Goal: Task Accomplishment & Management: Use online tool/utility

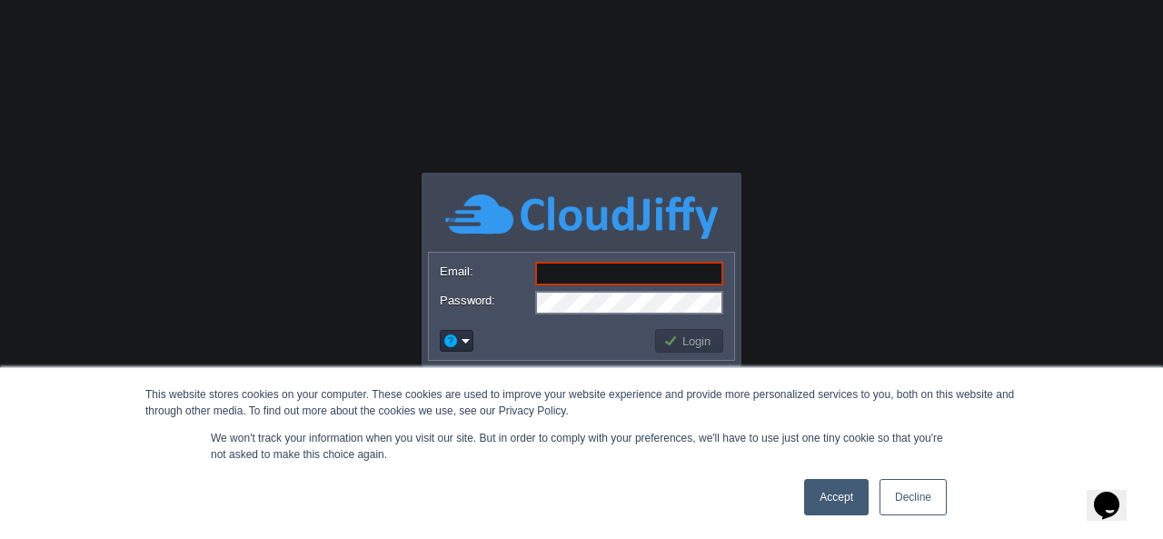
click at [827, 499] on link "Accept" at bounding box center [836, 497] width 64 height 36
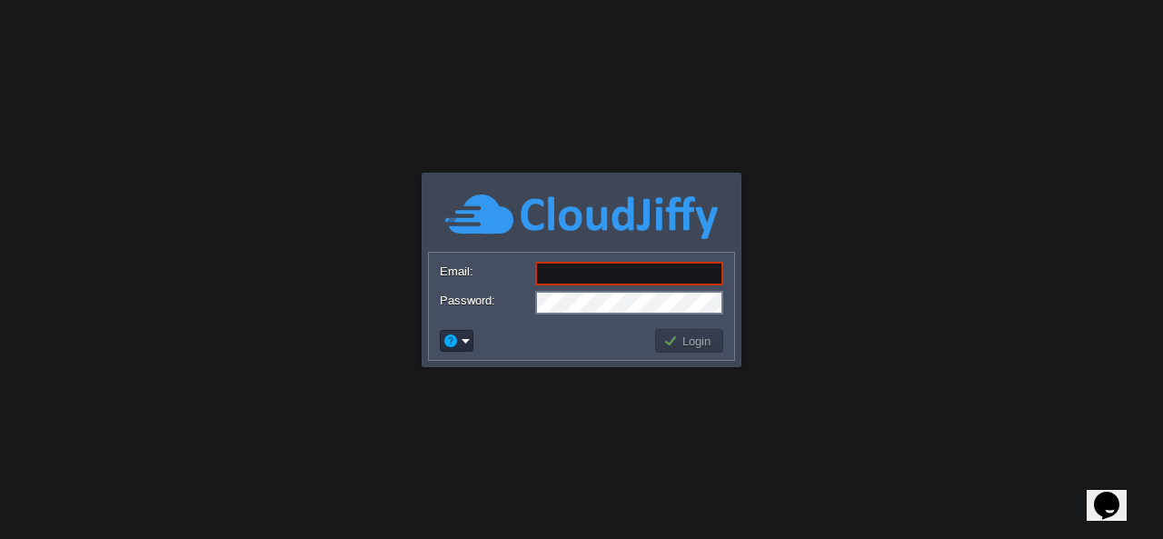
click at [696, 146] on body "This website stores cookies on your computer. These cookies are used to improve…" at bounding box center [581, 269] width 1163 height 539
click at [659, 272] on input "Email:" at bounding box center [629, 274] width 188 height 24
click at [443, 328] on td at bounding box center [456, 340] width 39 height 27
click at [457, 338] on button "button" at bounding box center [450, 340] width 16 height 16
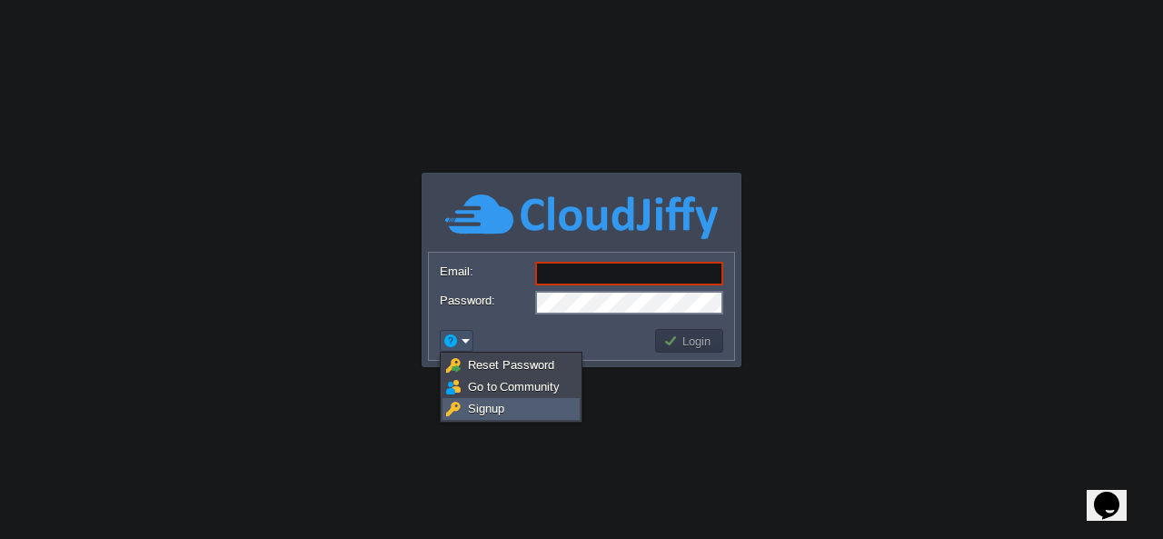
click at [511, 409] on link "Signup" at bounding box center [510, 409] width 135 height 20
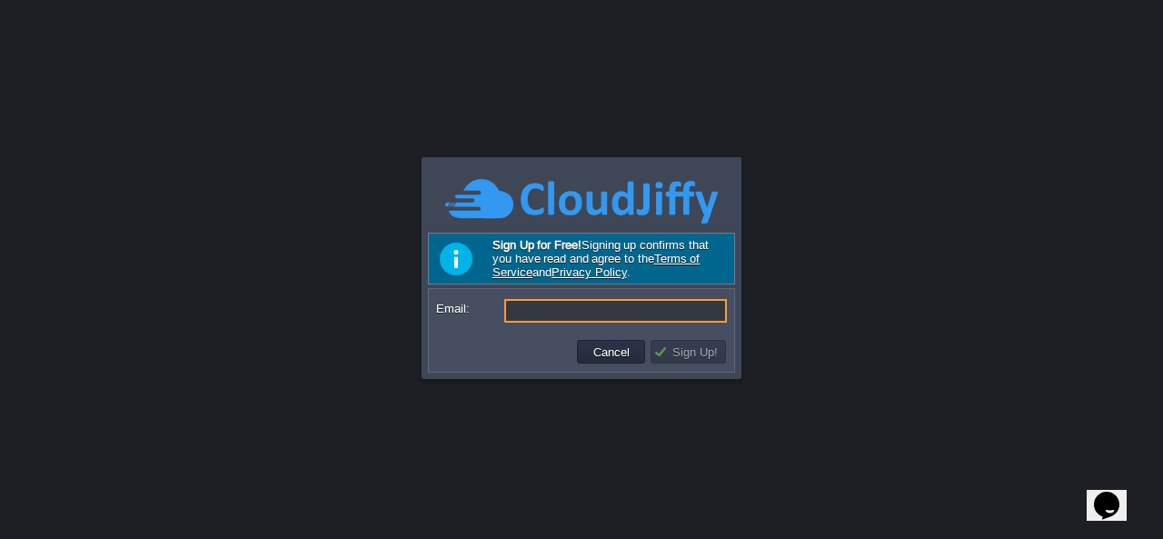
click at [571, 314] on input "Email:" at bounding box center [615, 311] width 223 height 24
type input "[EMAIL_ADDRESS][DOMAIN_NAME]"
click at [702, 350] on button "Sign Up!" at bounding box center [688, 351] width 70 height 16
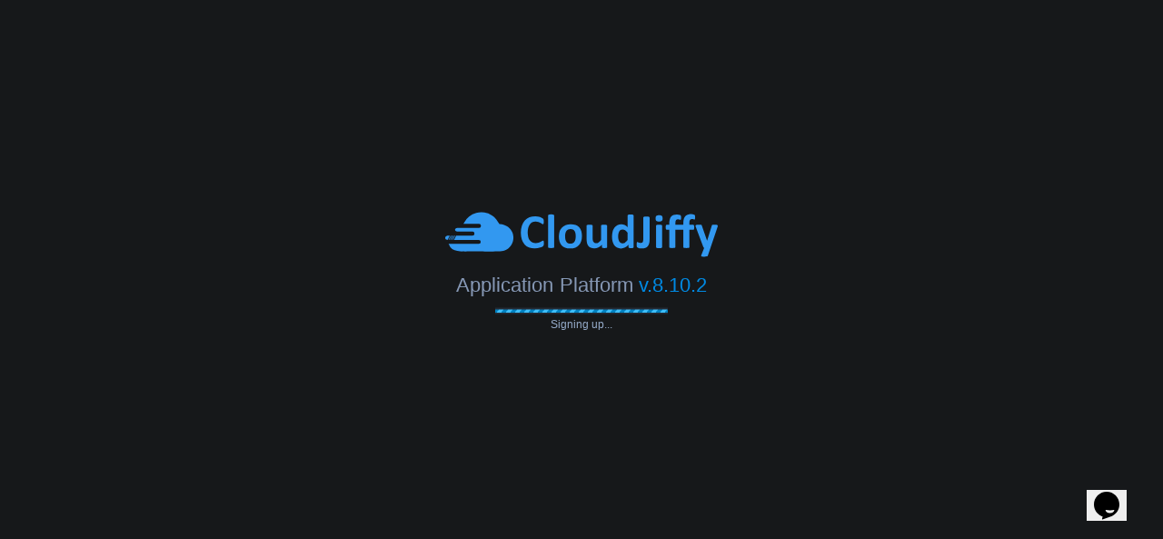
type input "[EMAIL_ADDRESS][DOMAIN_NAME]"
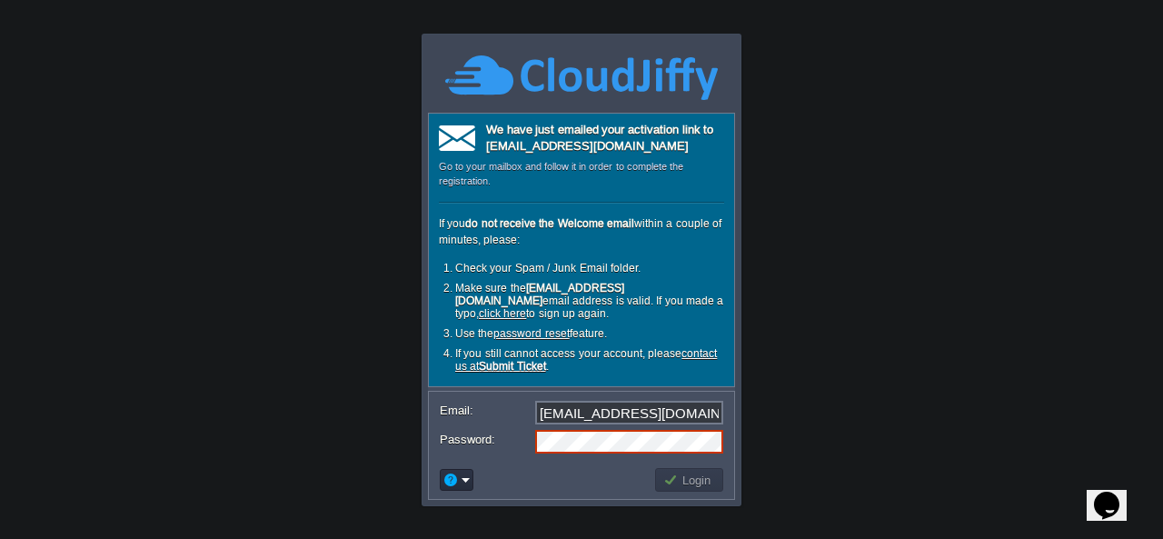
click at [789, 35] on body "This website stores cookies on your computer. These cookies are used to improve…" at bounding box center [581, 269] width 1163 height 539
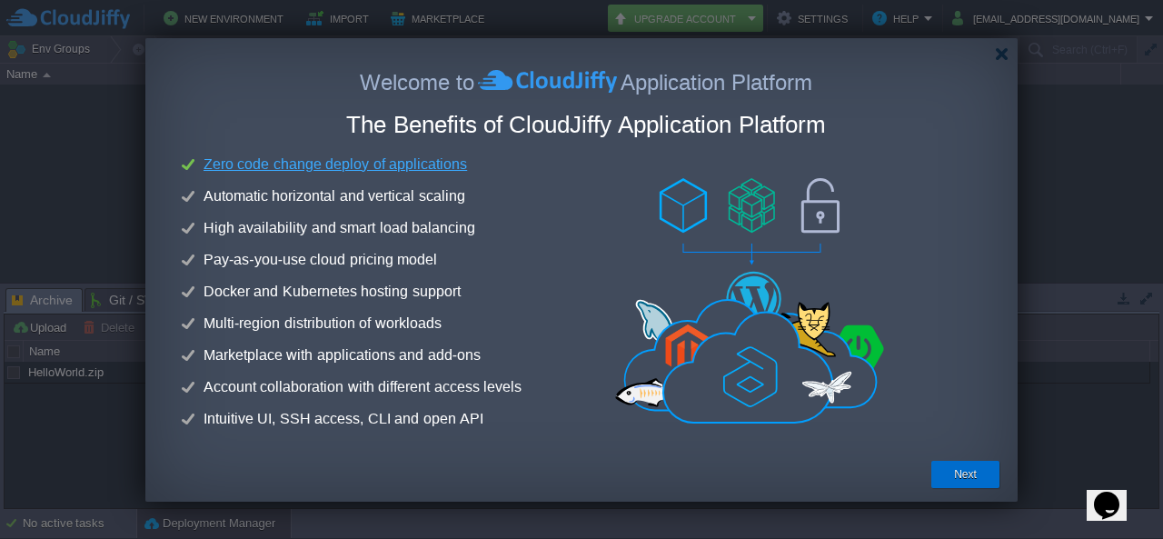
click at [963, 470] on button "Next" at bounding box center [965, 474] width 23 height 18
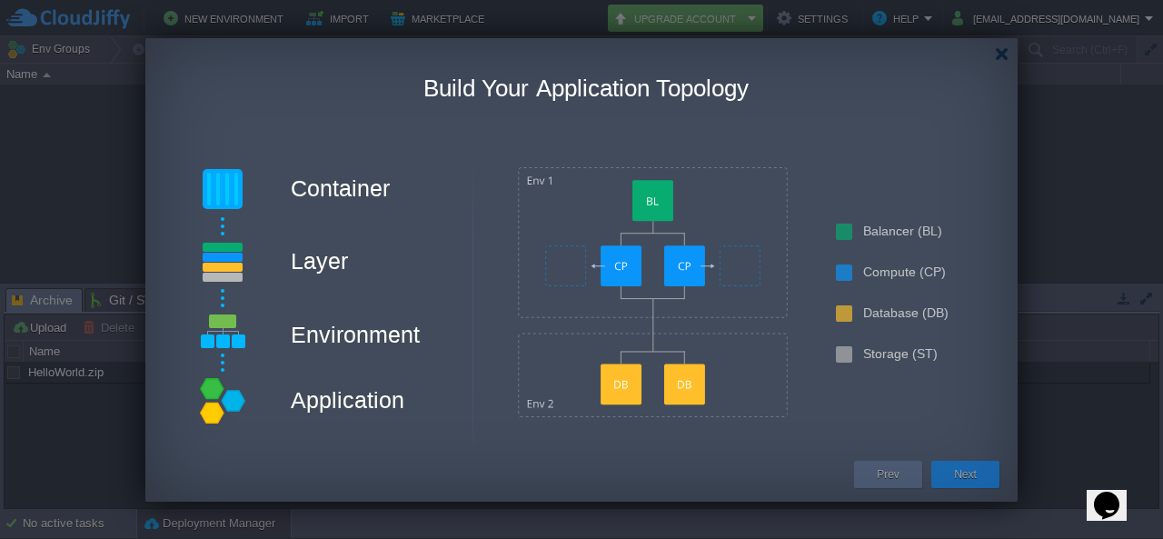
click at [968, 475] on button "Next" at bounding box center [965, 474] width 23 height 18
click at [974, 475] on button "Next" at bounding box center [965, 474] width 23 height 18
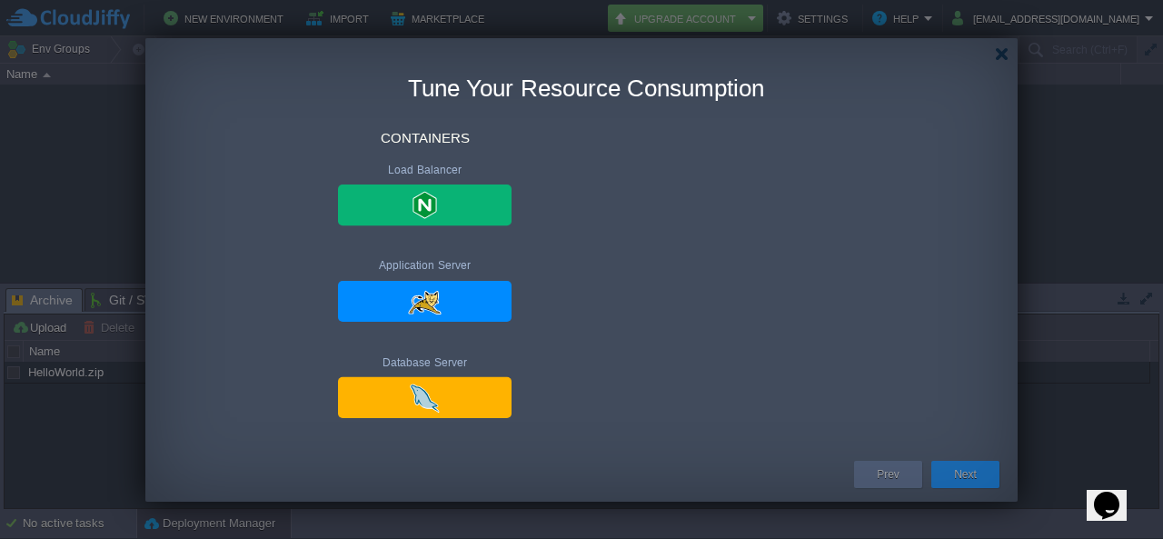
click at [974, 475] on button "Next" at bounding box center [965, 474] width 23 height 18
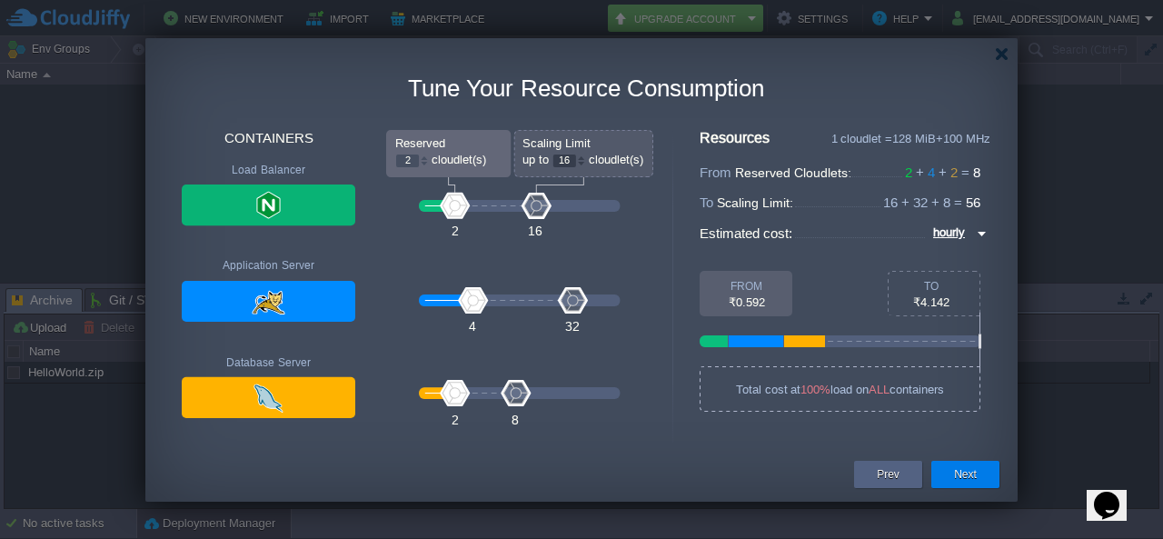
click at [979, 475] on div "Next" at bounding box center [965, 474] width 41 height 27
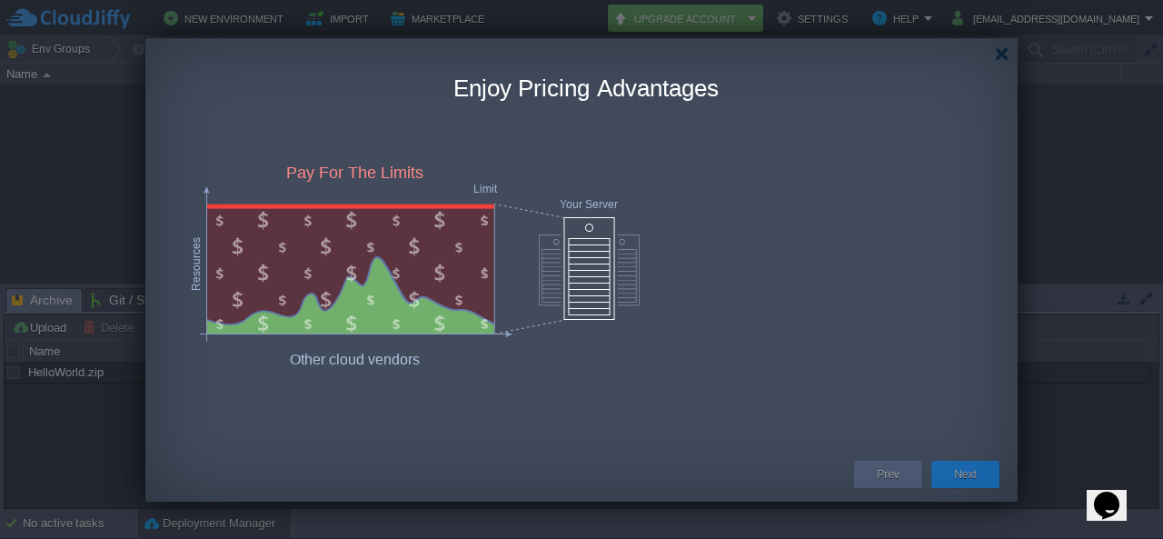
click at [974, 476] on button "Next" at bounding box center [965, 474] width 23 height 18
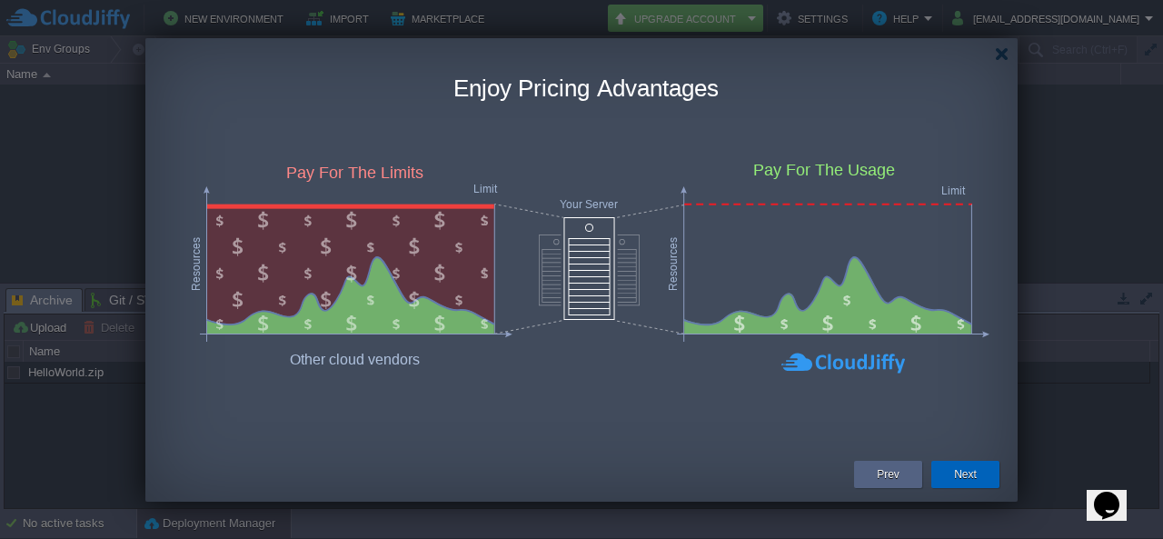
click at [973, 480] on button "Next" at bounding box center [965, 474] width 23 height 18
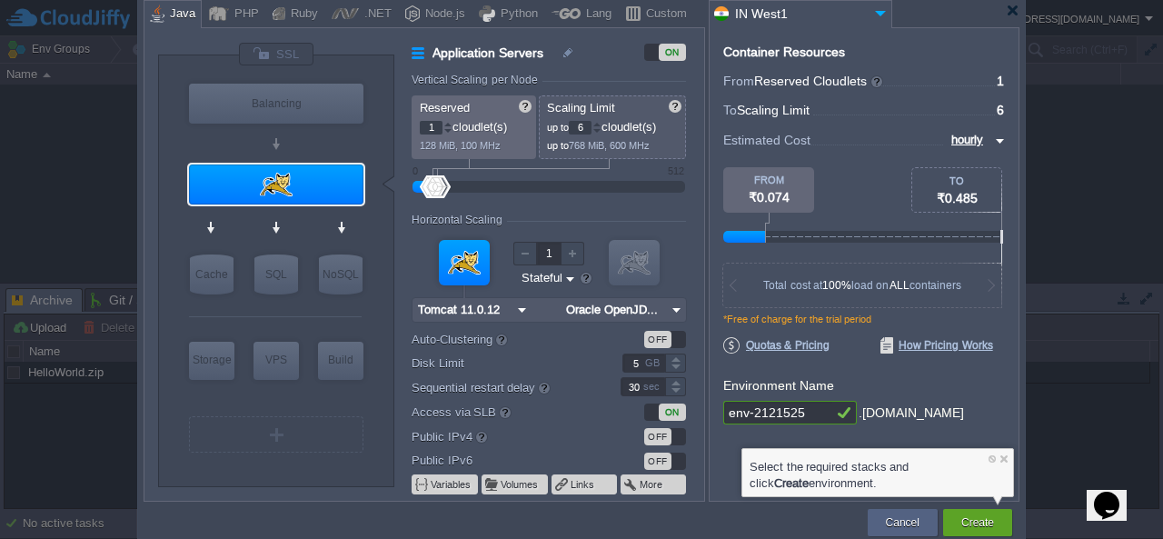
click at [815, 411] on input "env-2121525" at bounding box center [777, 413] width 109 height 24
type input "e"
type input "OASHUB"
click at [936, 392] on form "Environment Name OASHUB .cloudjiffy.net" at bounding box center [864, 400] width 282 height 58
click at [271, 181] on div at bounding box center [276, 184] width 174 height 40
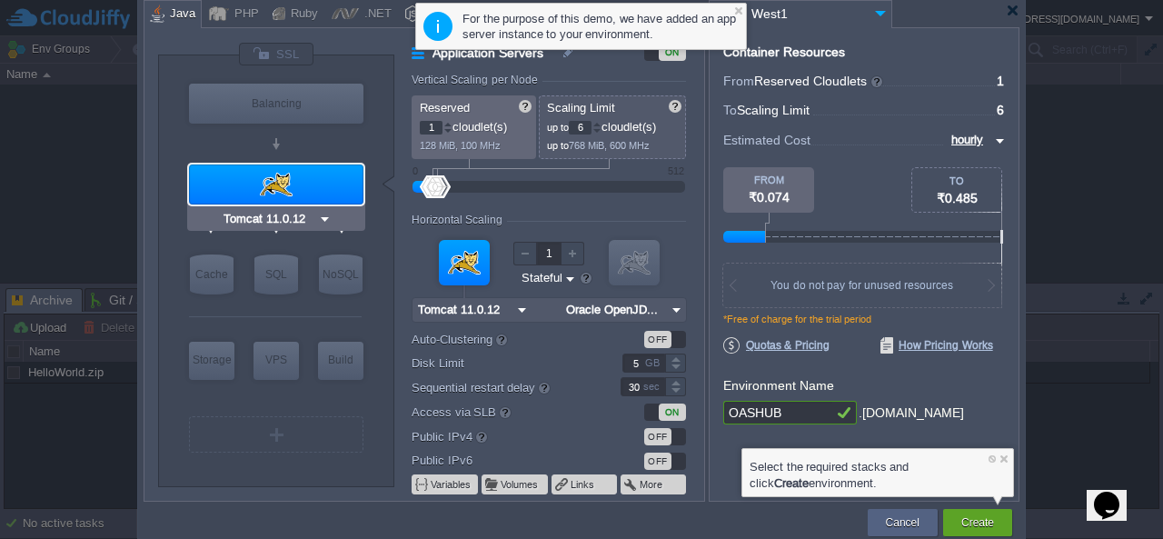
click at [318, 209] on div "Tomcat 11.0.12" at bounding box center [276, 219] width 178 height 24
click at [320, 214] on img at bounding box center [325, 219] width 14 height 18
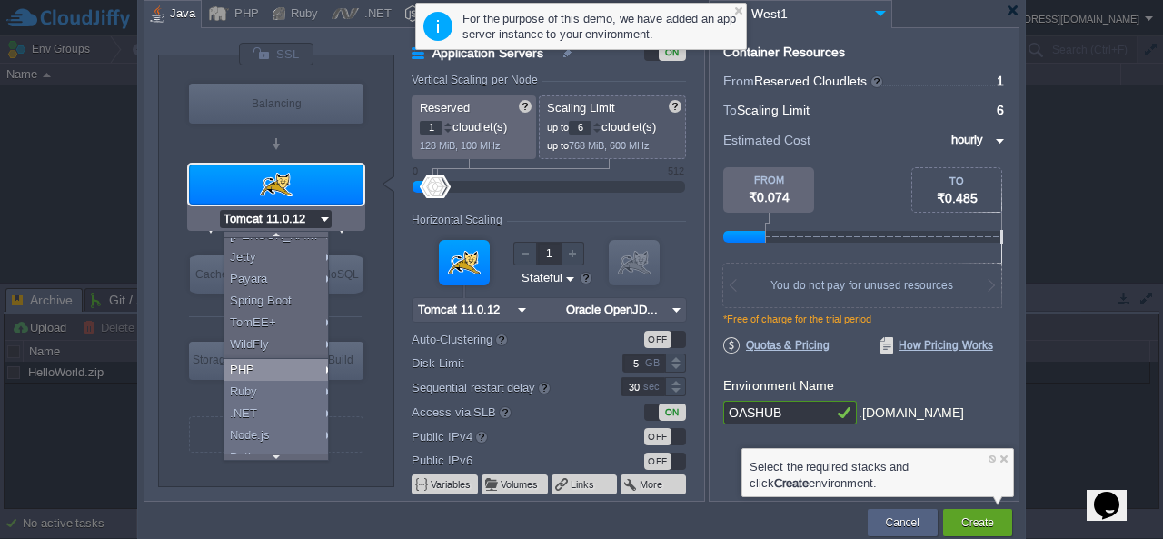
scroll to position [91, 0]
click at [270, 349] on div "PHP" at bounding box center [279, 352] width 110 height 22
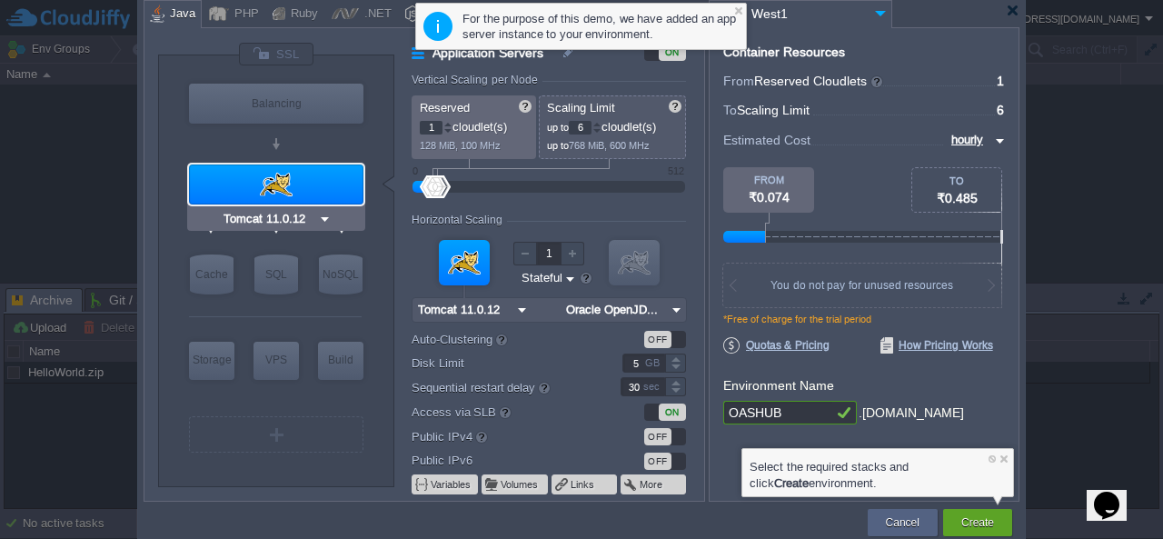
click at [321, 223] on img at bounding box center [325, 219] width 14 height 18
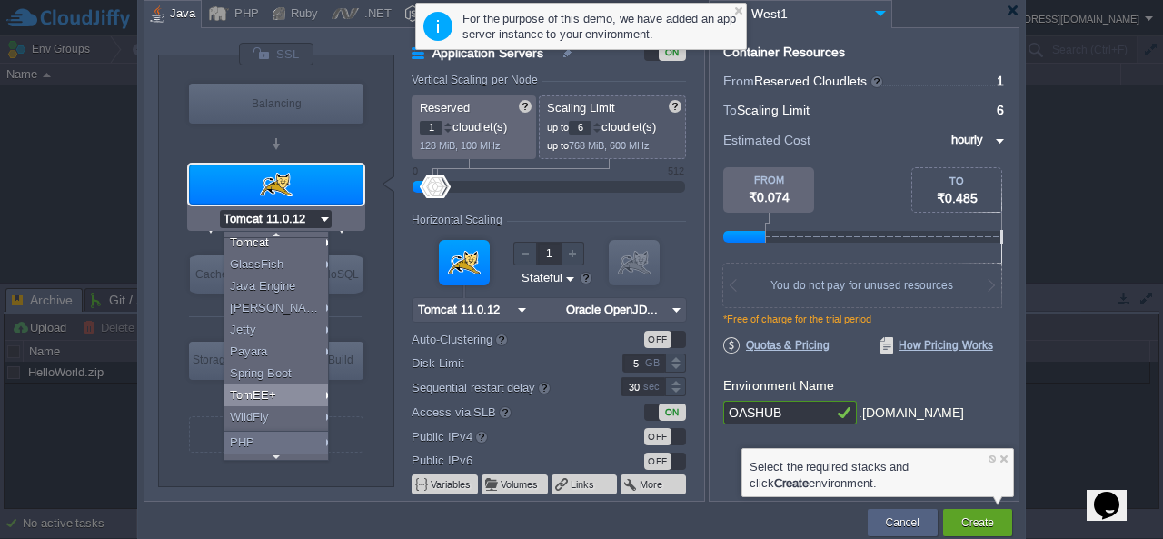
scroll to position [91, 0]
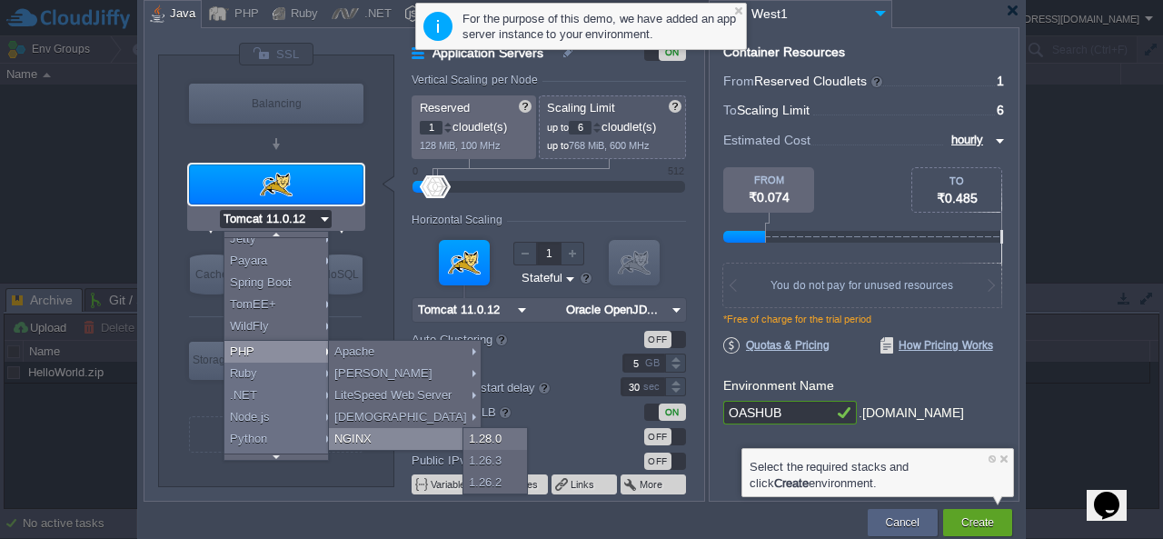
click at [420, 437] on div "NGINX" at bounding box center [405, 439] width 152 height 22
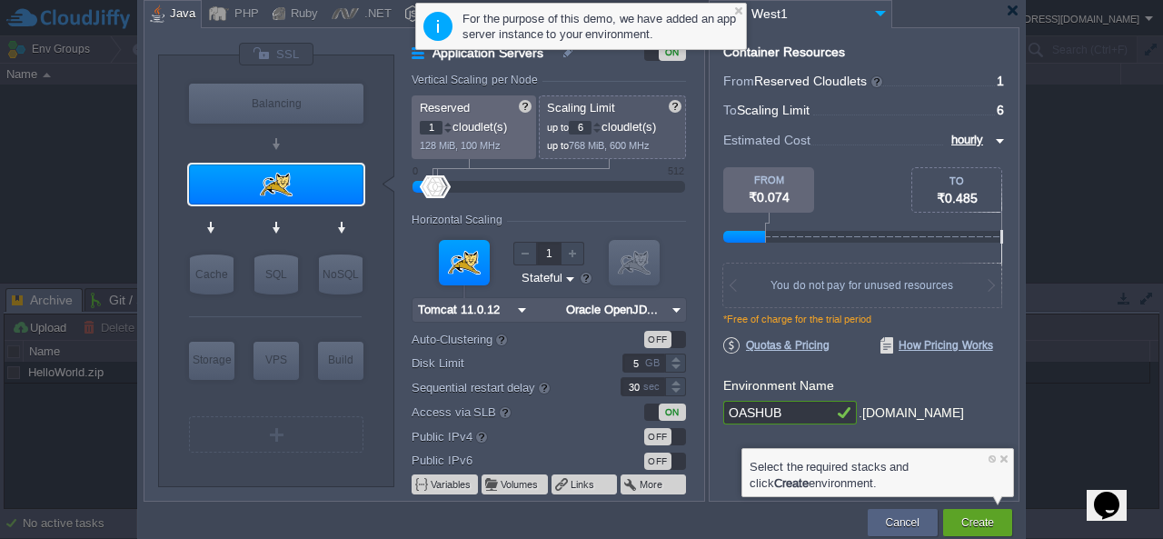
scroll to position [0, 0]
click at [320, 216] on img at bounding box center [325, 219] width 14 height 18
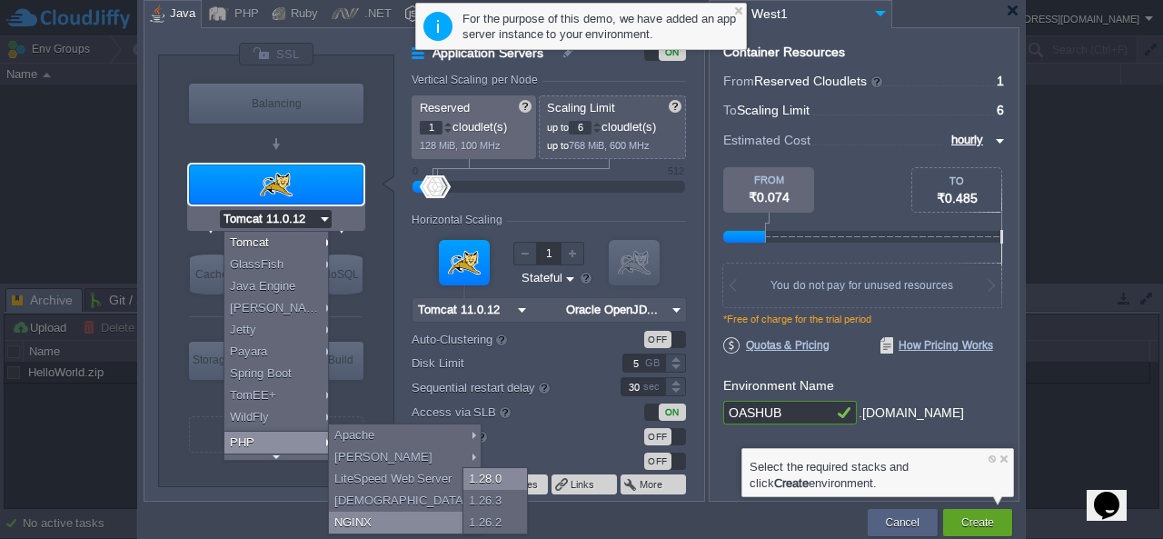
click at [480, 473] on div "1.28.0" at bounding box center [495, 479] width 64 height 22
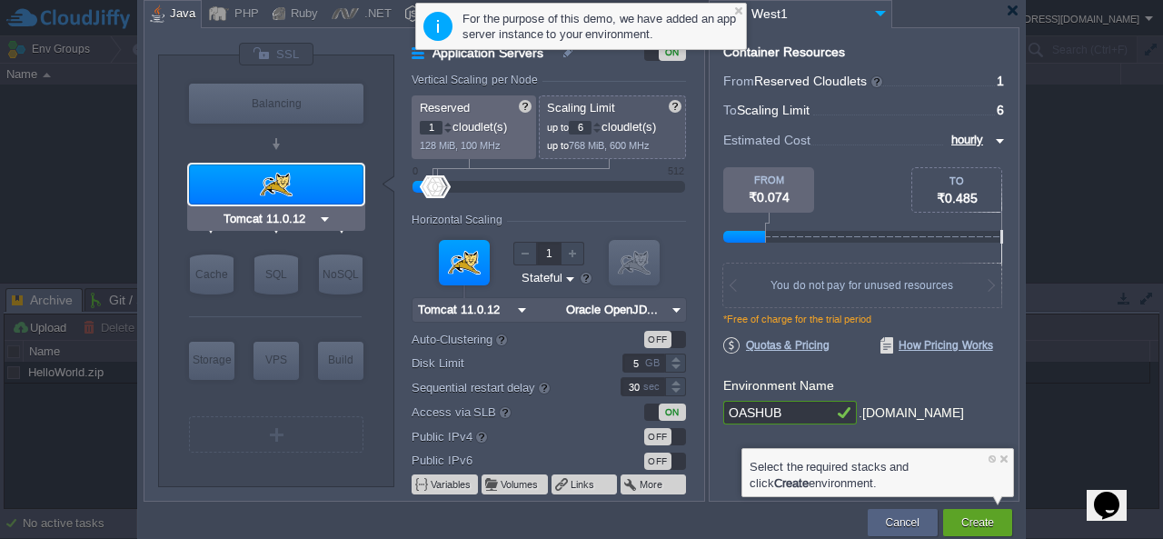
click at [266, 178] on div at bounding box center [276, 184] width 174 height 40
click at [311, 217] on input "Tomcat 11.0.12" at bounding box center [269, 219] width 98 height 18
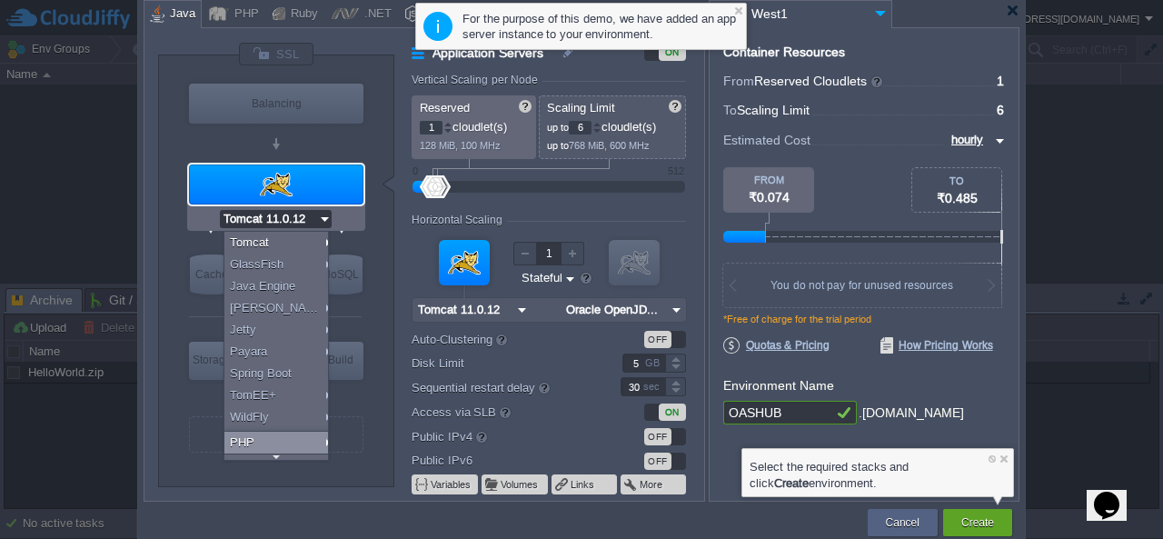
click at [253, 439] on div "PHP" at bounding box center [279, 442] width 110 height 22
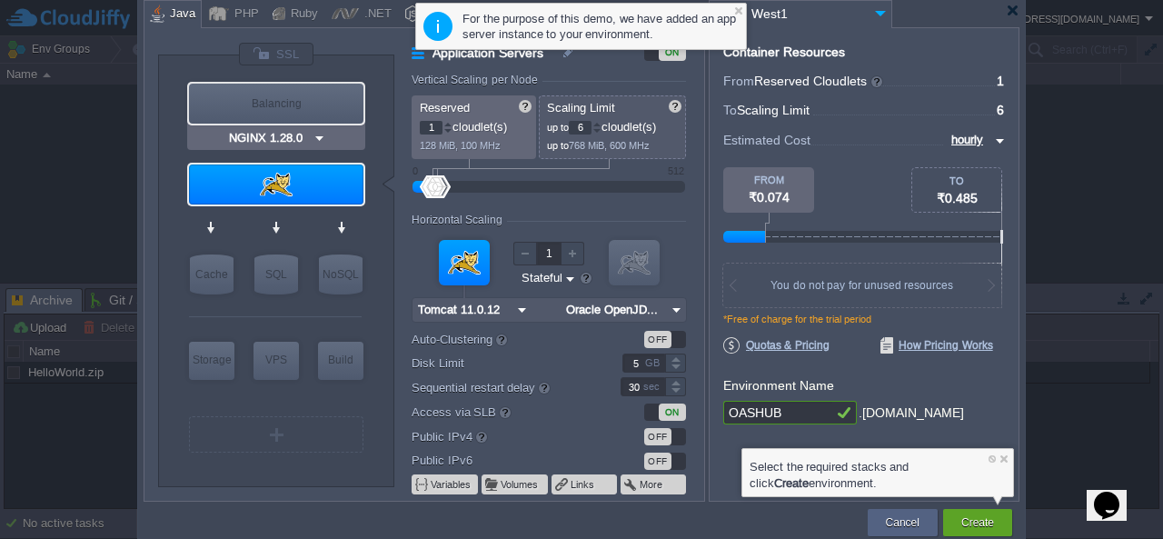
type input "Tomcat 11.0.12"
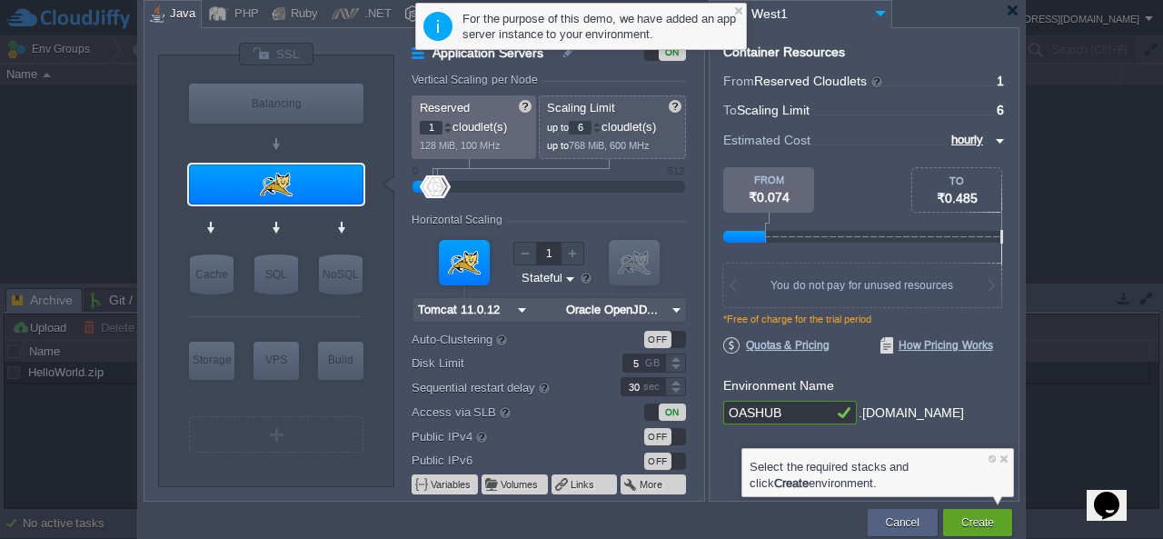
click at [464, 269] on div at bounding box center [464, 262] width 51 height 45
click at [738, 13] on div at bounding box center [738, 11] width 12 height 12
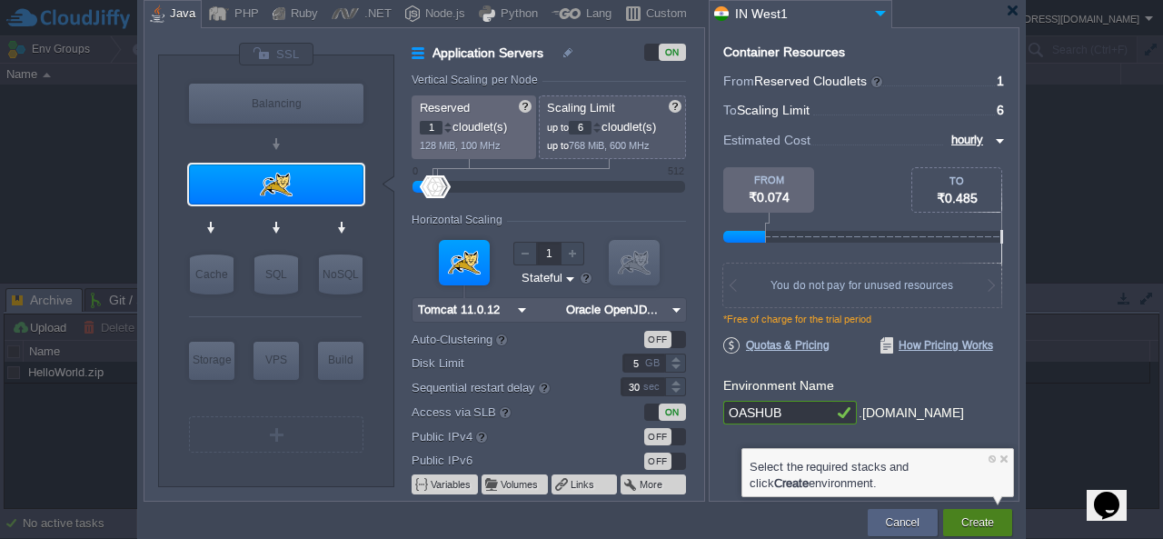
click at [980, 515] on button "Create" at bounding box center [977, 522] width 33 height 18
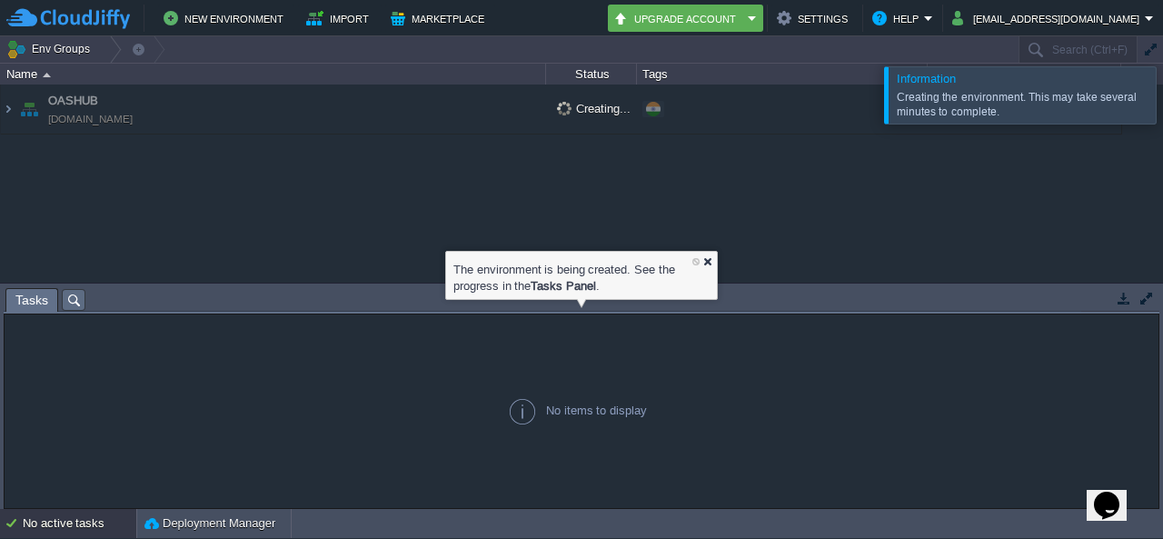
click at [708, 262] on div at bounding box center [707, 261] width 12 height 12
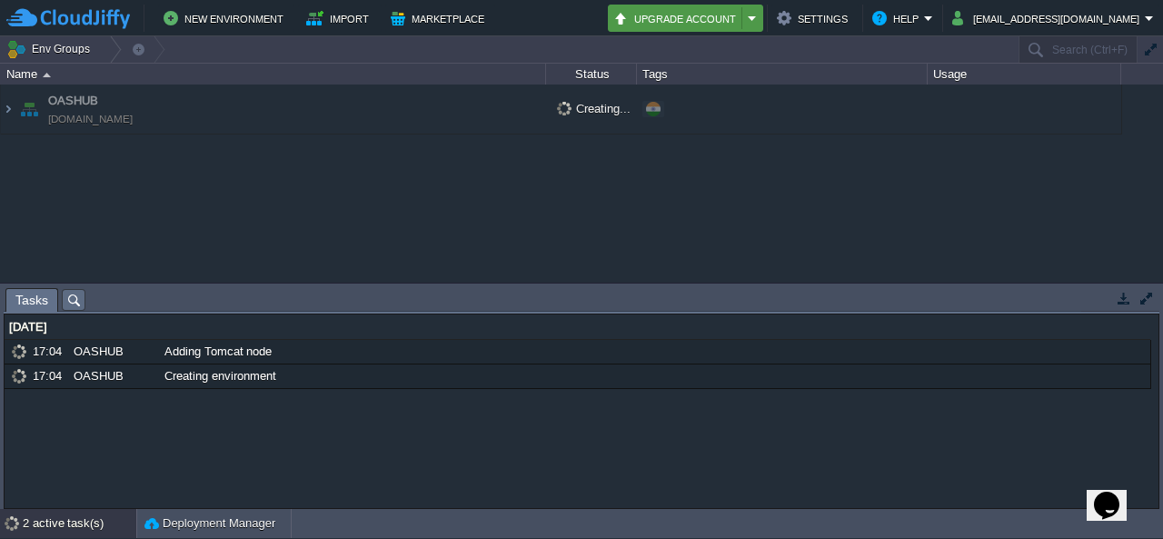
click at [742, 16] on button "Upgrade Account" at bounding box center [677, 18] width 129 height 22
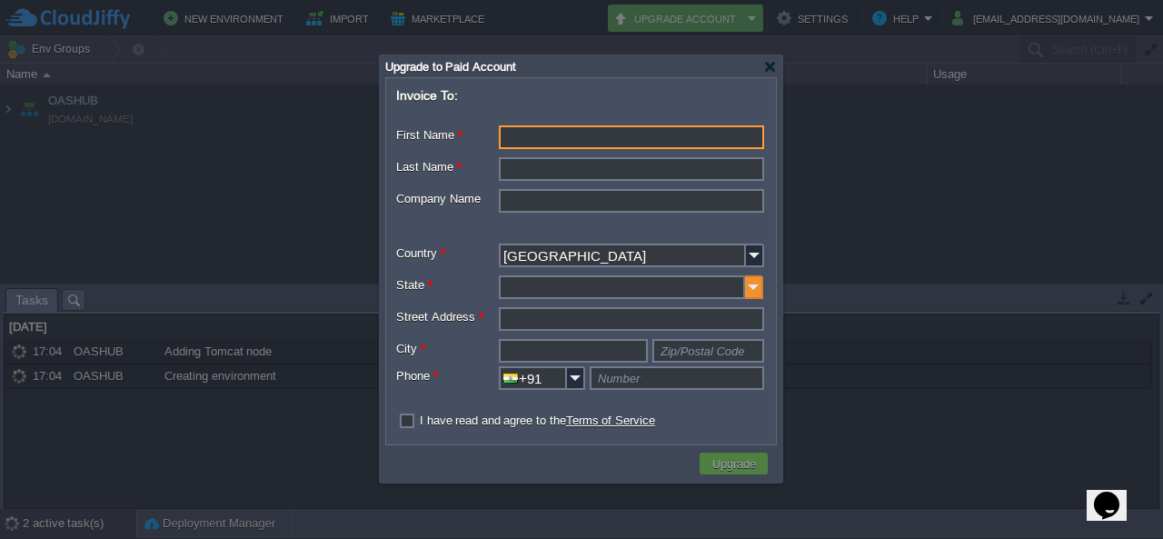
click at [756, 292] on img at bounding box center [754, 287] width 18 height 24
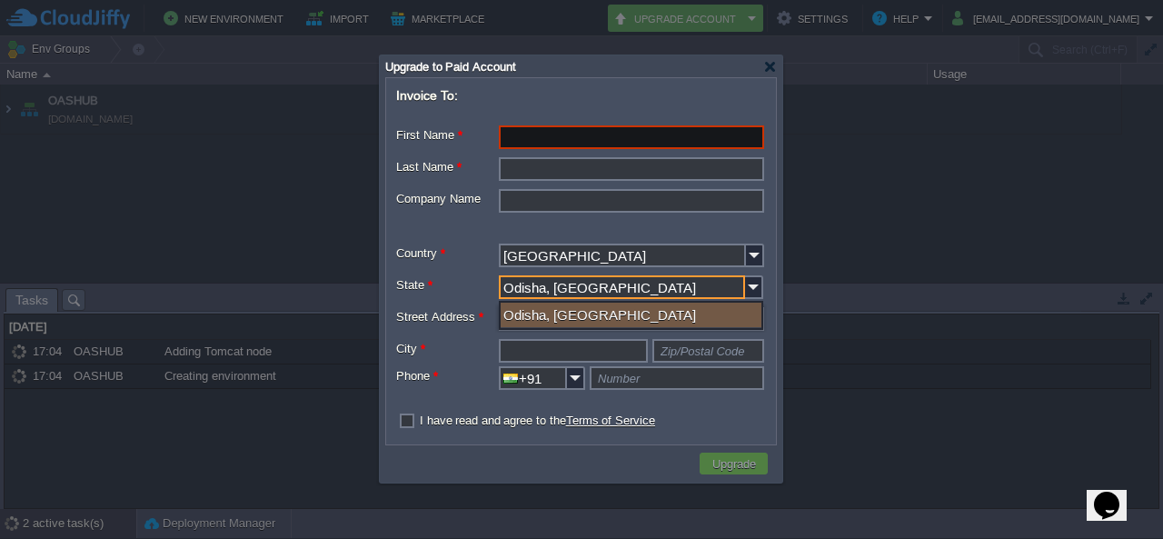
type input "Odisha, Orissa"
click at [592, 314] on div "Odisha, Orissa" at bounding box center [630, 314] width 261 height 25
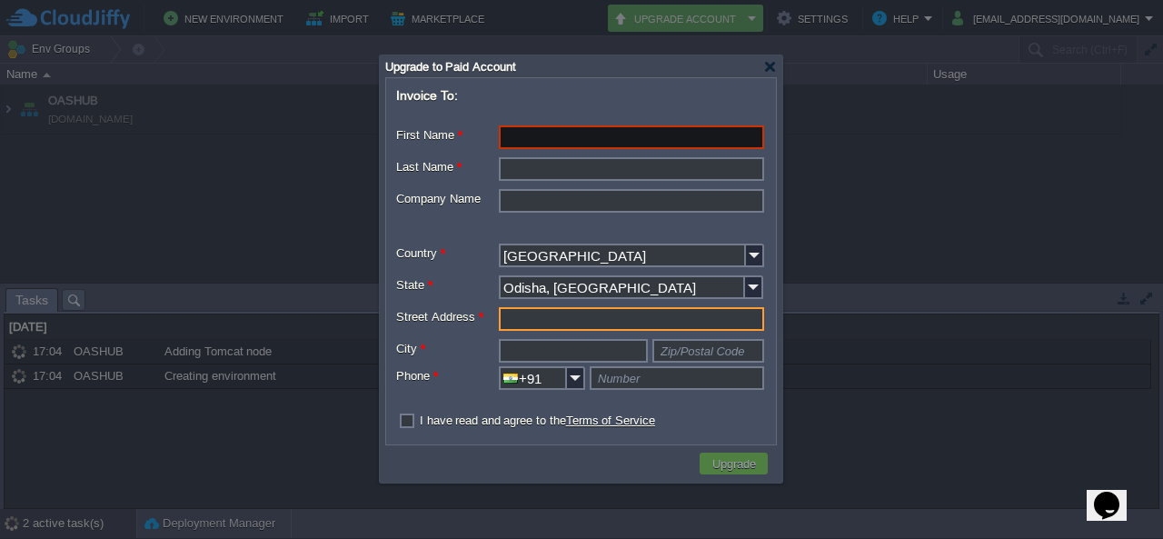
click at [583, 323] on input "Street Address *" at bounding box center [631, 319] width 265 height 24
click at [613, 328] on input "Street Address *" at bounding box center [631, 319] width 265 height 24
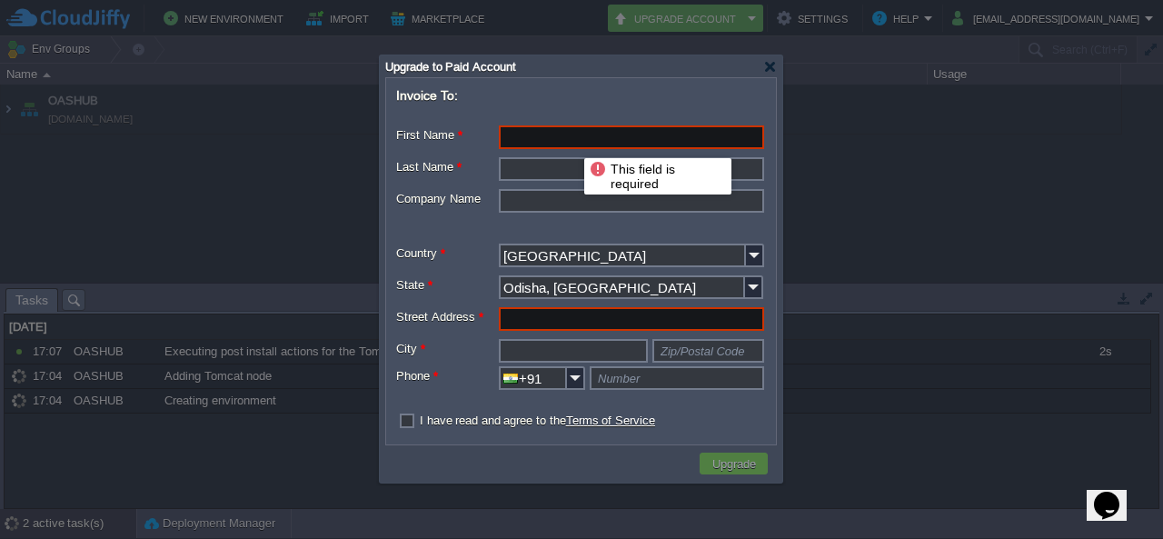
click at [570, 142] on input "First Name *" at bounding box center [631, 137] width 265 height 24
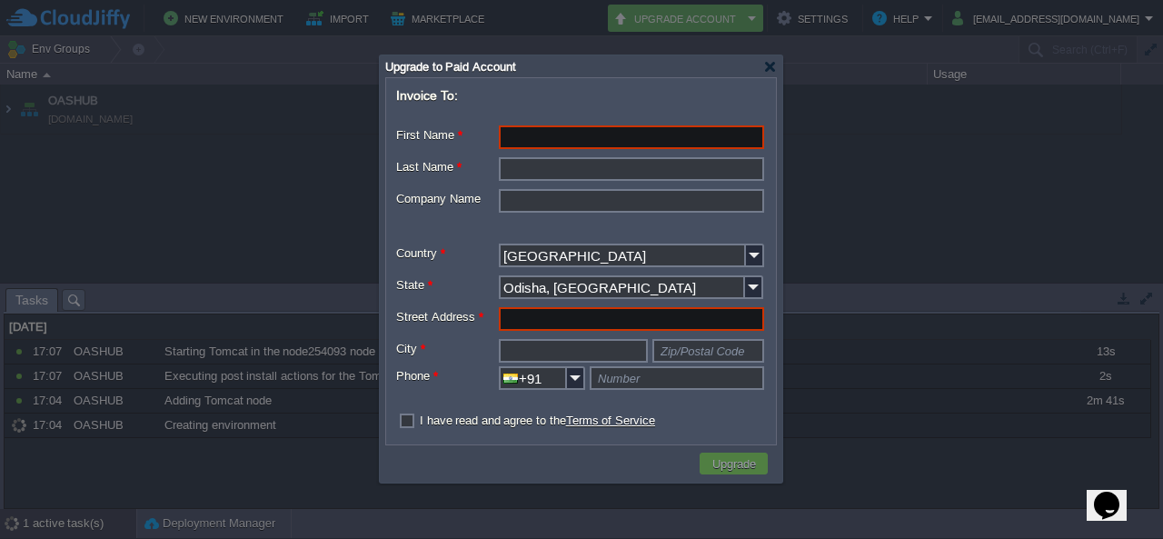
click at [877, 174] on div at bounding box center [581, 269] width 1163 height 539
click at [772, 67] on div at bounding box center [770, 67] width 14 height 14
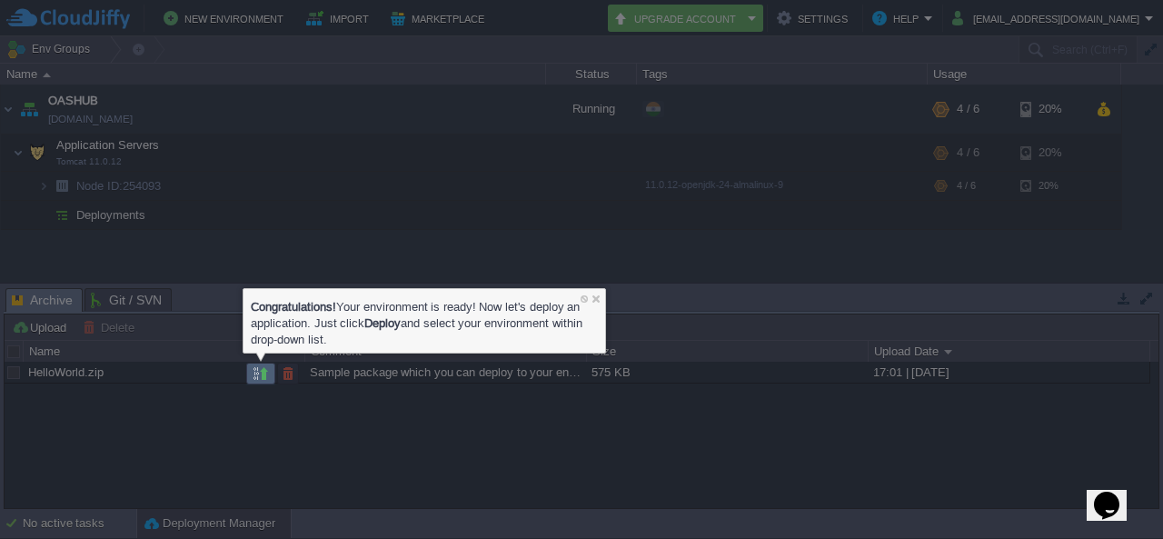
click at [254, 379] on button "button" at bounding box center [261, 373] width 16 height 16
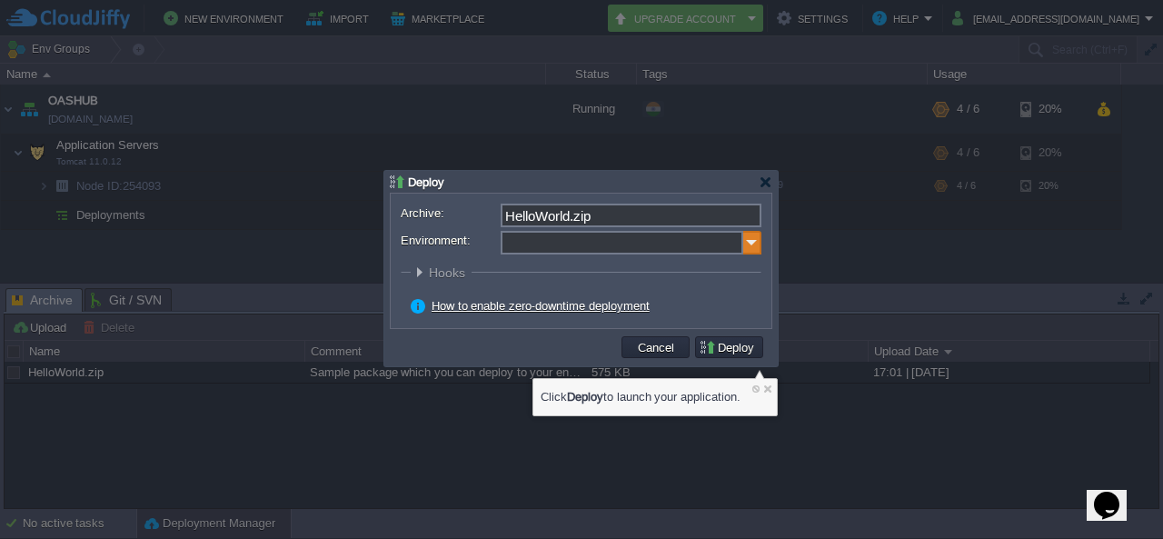
click at [753, 244] on img at bounding box center [752, 243] width 18 height 24
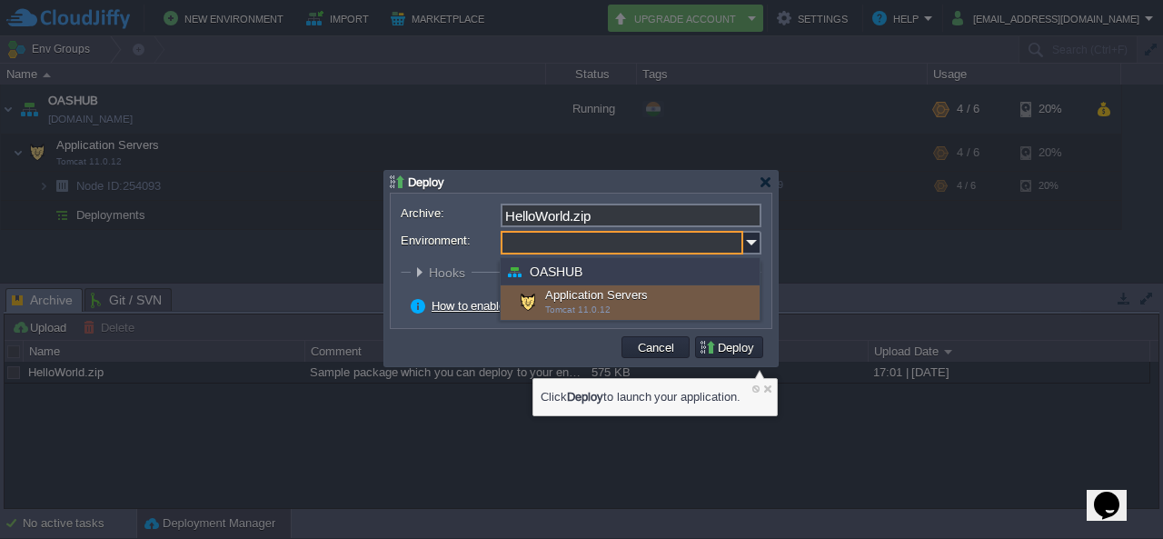
click at [593, 272] on div "OASHUB" at bounding box center [629, 271] width 259 height 27
click at [745, 351] on button "Deploy" at bounding box center [728, 347] width 61 height 16
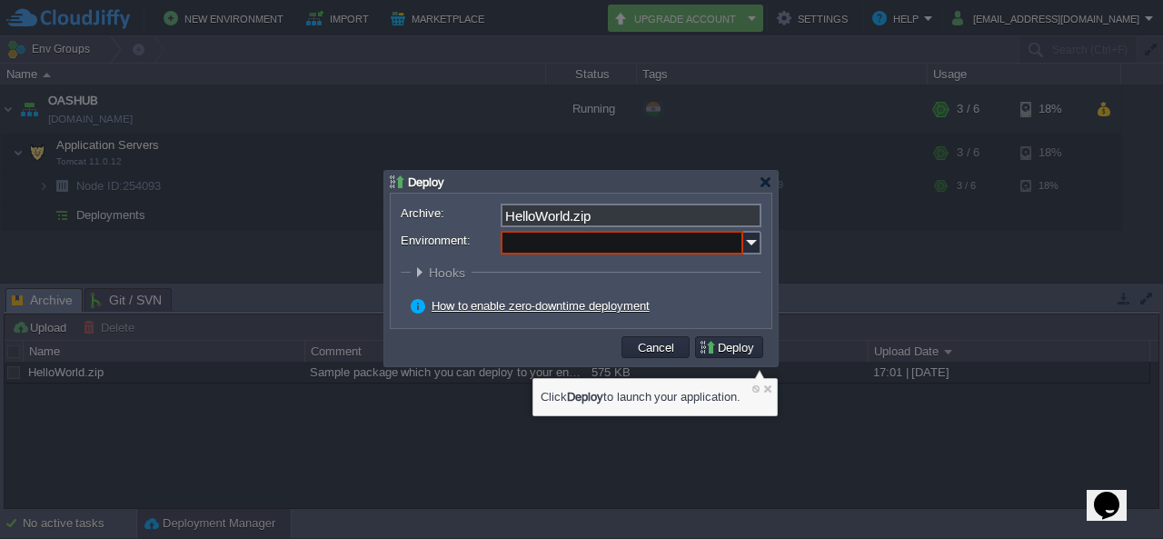
click at [560, 242] on input "Environment:" at bounding box center [621, 243] width 243 height 24
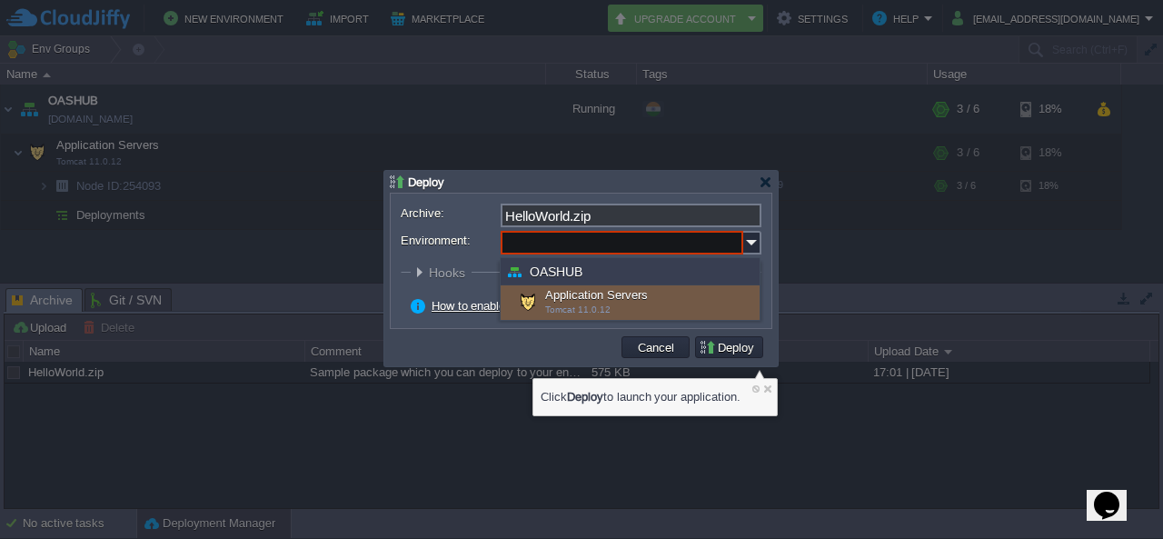
click at [511, 301] on div "Application Servers Tomcat 11.0.12" at bounding box center [629, 302] width 259 height 35
type input "Application Servers (OASHUB)"
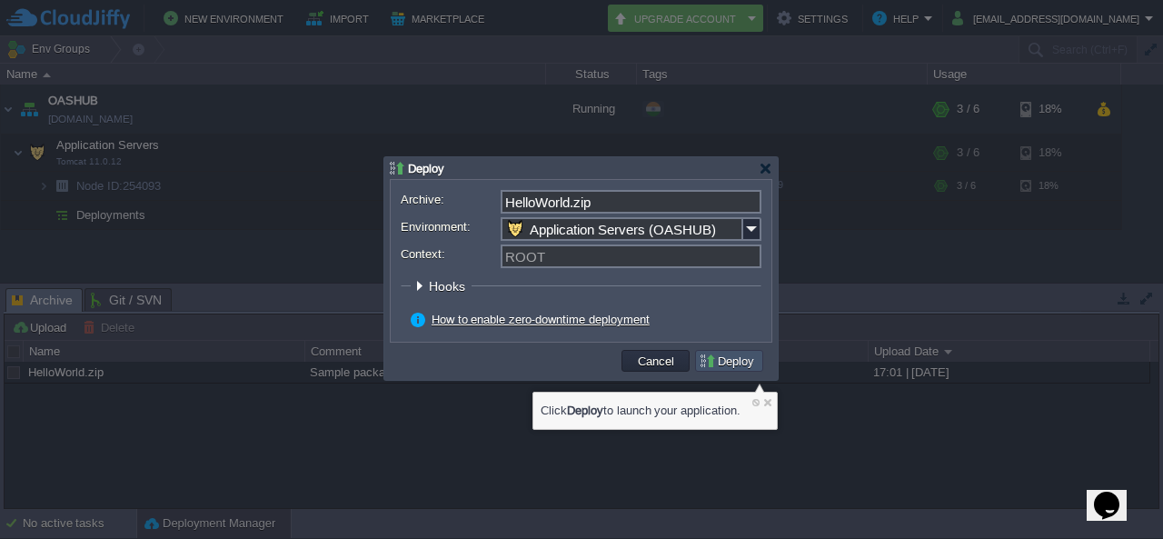
click at [733, 360] on button "Deploy" at bounding box center [728, 360] width 61 height 16
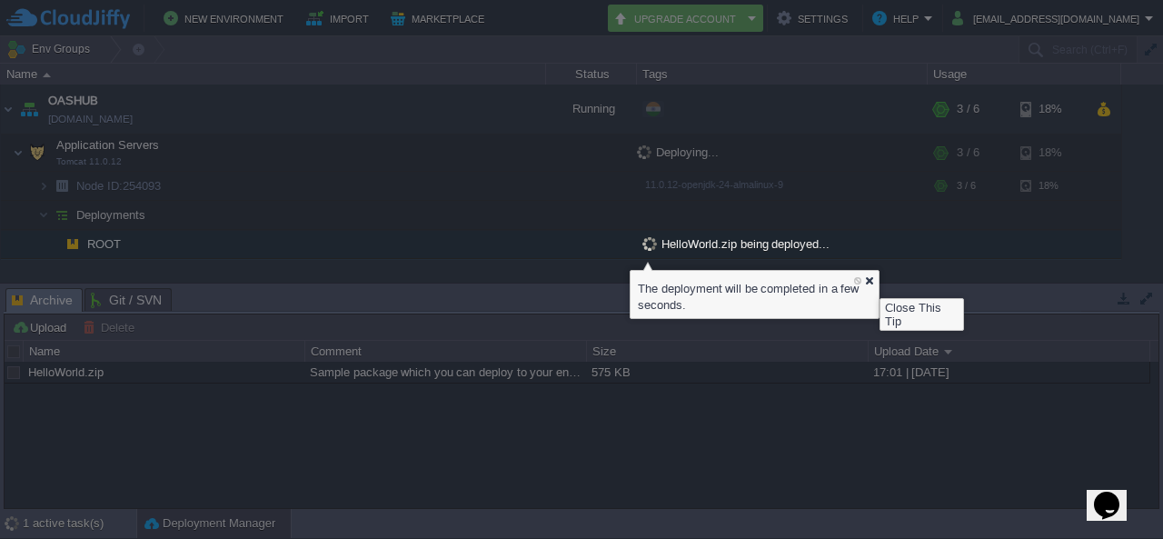
click at [866, 282] on div at bounding box center [869, 280] width 12 height 12
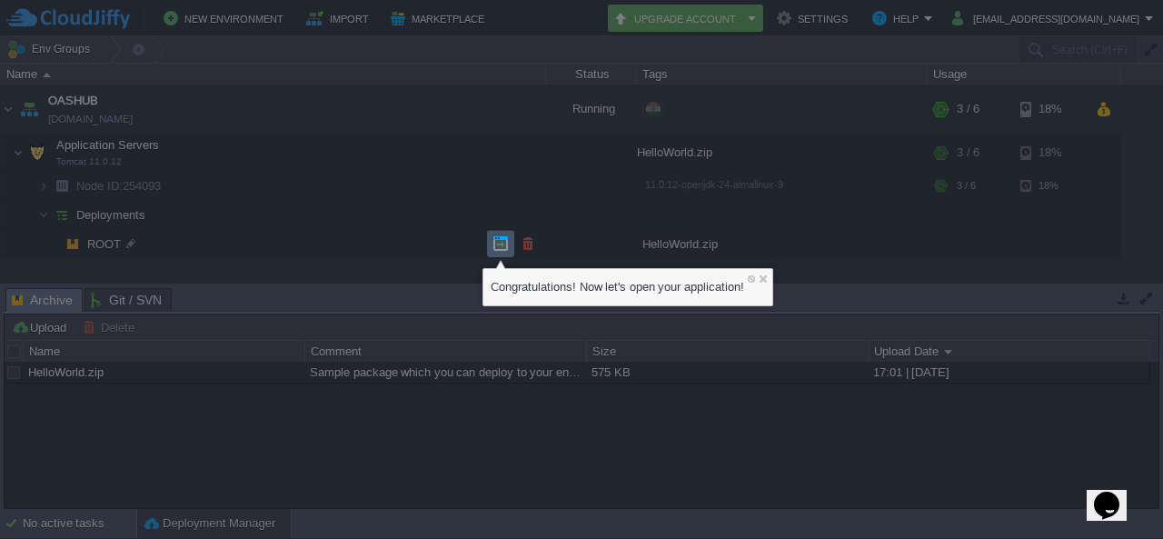
click at [493, 247] on button "button" at bounding box center [500, 243] width 16 height 16
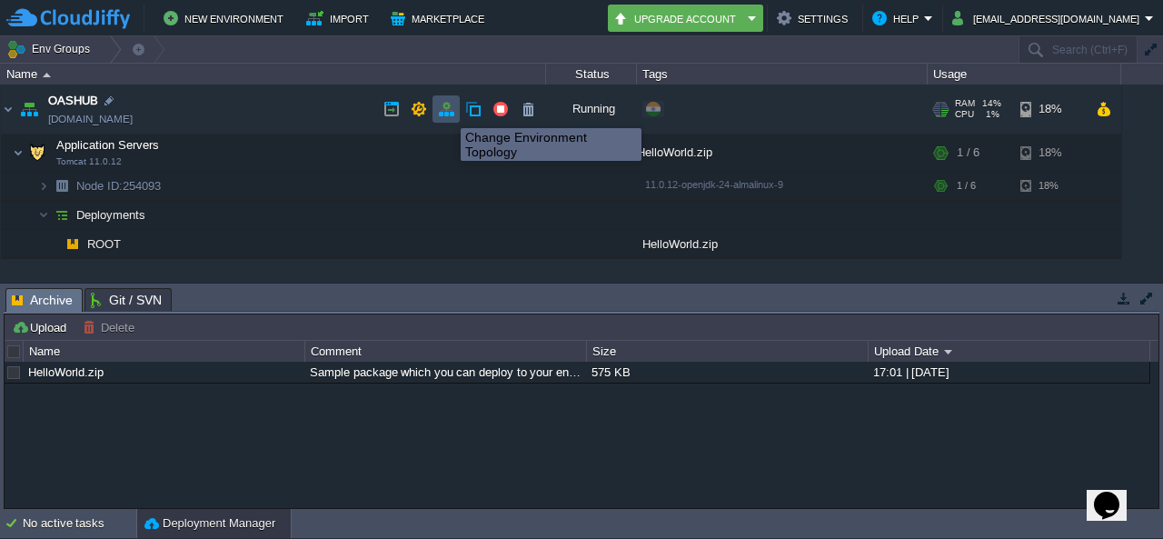
click at [447, 112] on button "button" at bounding box center [446, 109] width 16 height 16
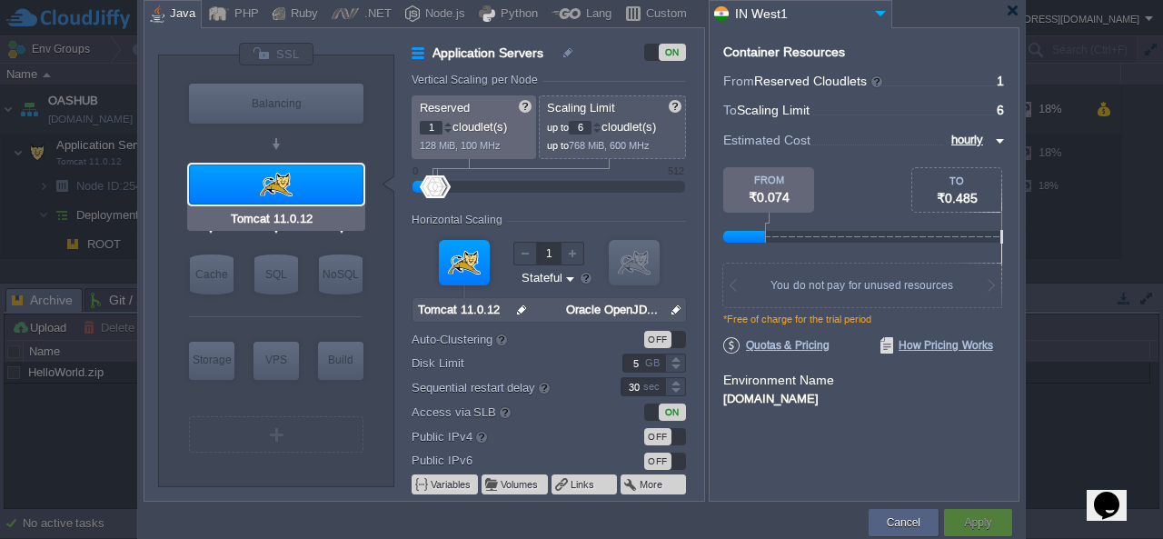
click at [298, 189] on div at bounding box center [276, 184] width 174 height 40
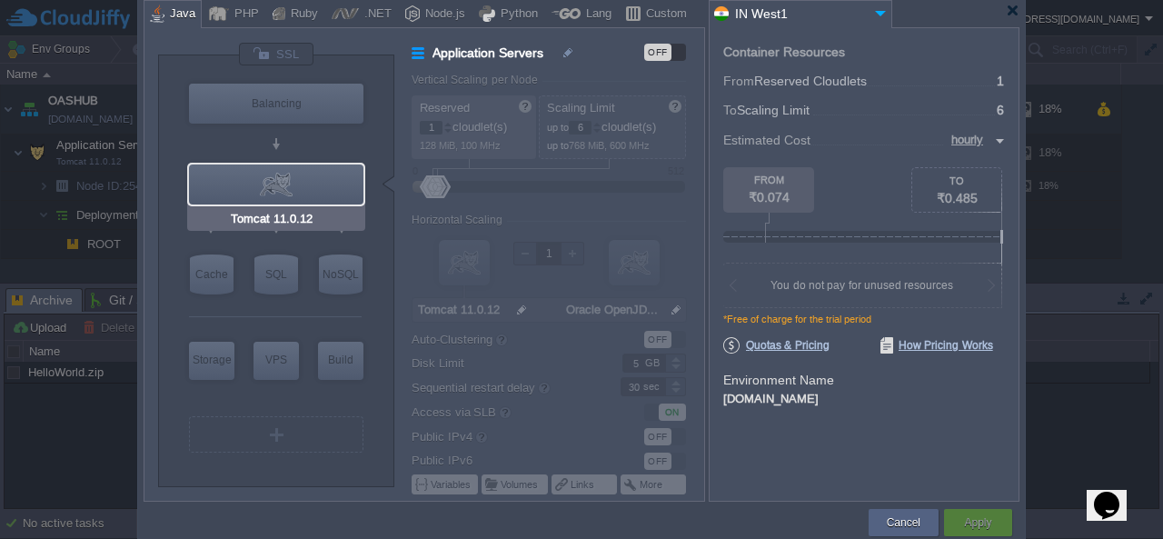
click at [272, 220] on input "Tomcat 11.0.12" at bounding box center [276, 219] width 98 height 18
click at [306, 216] on input "Tomcat 11.0.12" at bounding box center [276, 219] width 98 height 18
click at [270, 174] on div at bounding box center [276, 184] width 174 height 40
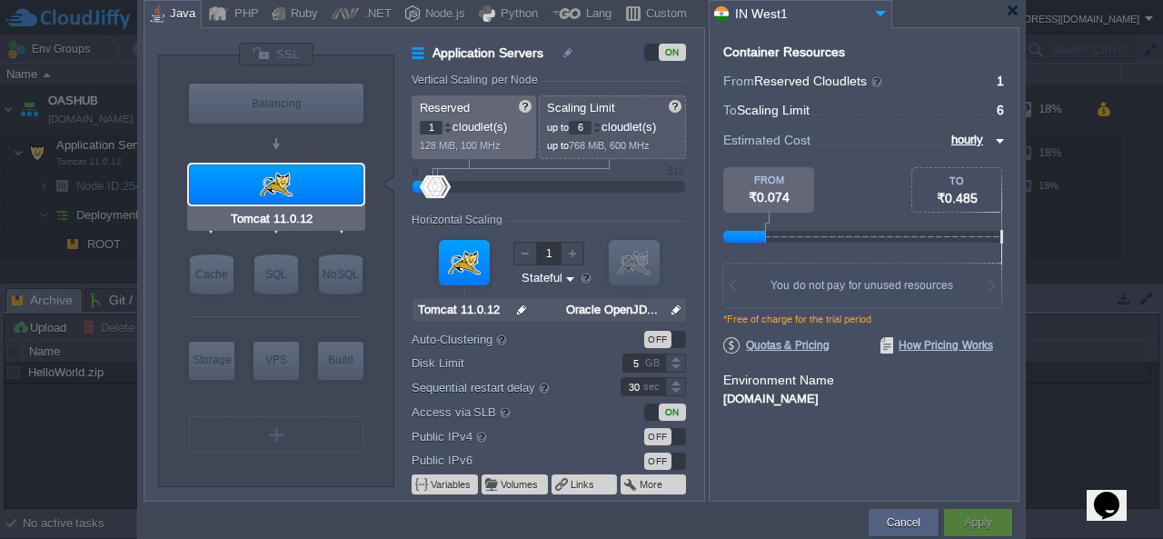
click at [193, 191] on div at bounding box center [276, 184] width 174 height 40
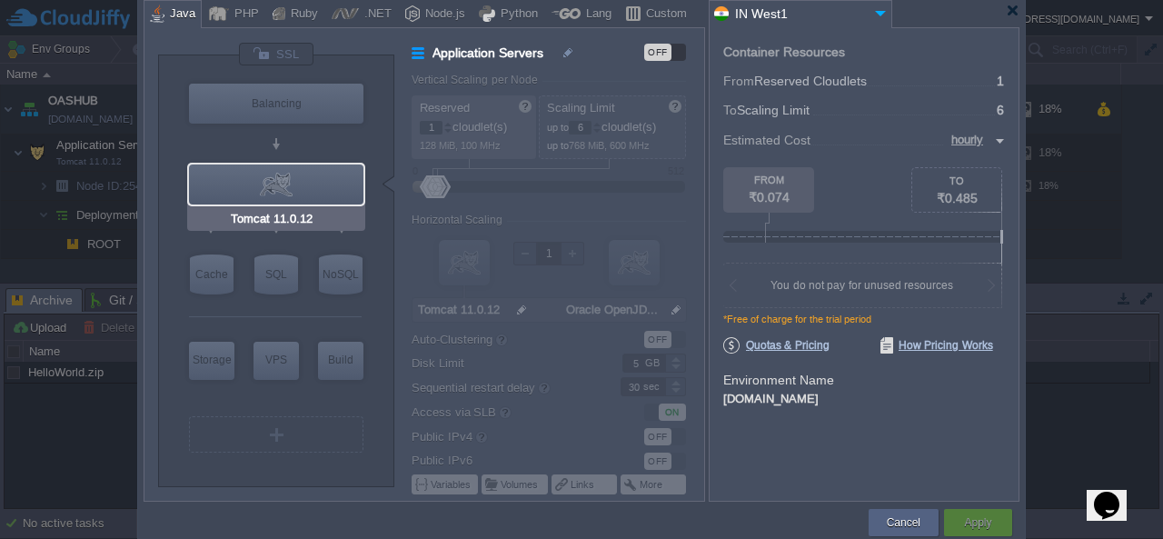
click at [255, 192] on div at bounding box center [276, 184] width 174 height 40
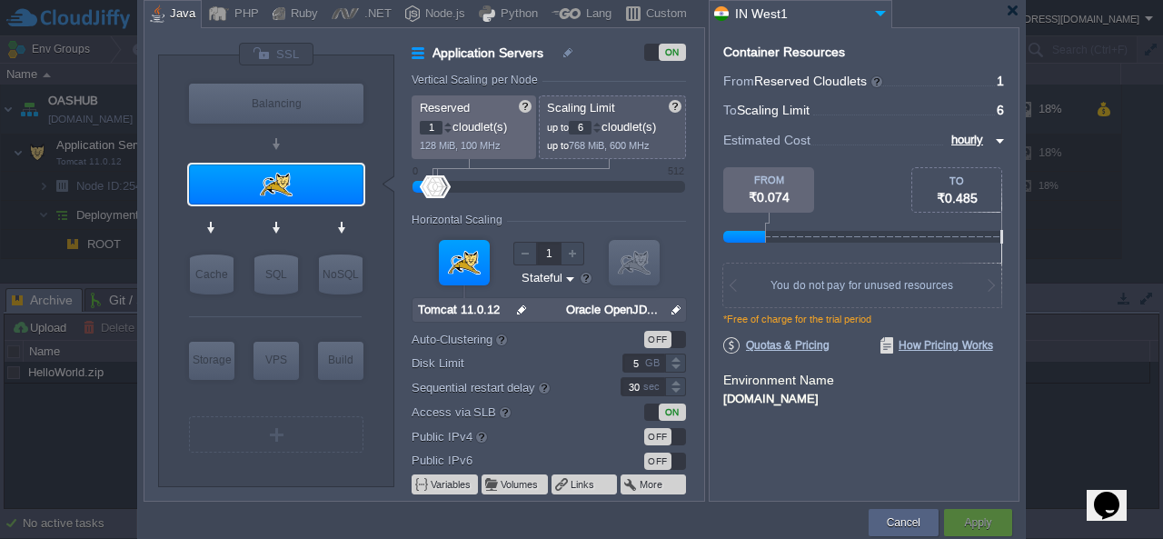
click at [218, 13] on div at bounding box center [219, 13] width 20 height 27
click at [229, 11] on div "PHP" at bounding box center [244, 14] width 30 height 27
click at [229, 10] on div "PHP" at bounding box center [244, 14] width 30 height 27
click at [246, 15] on div "PHP" at bounding box center [244, 14] width 30 height 27
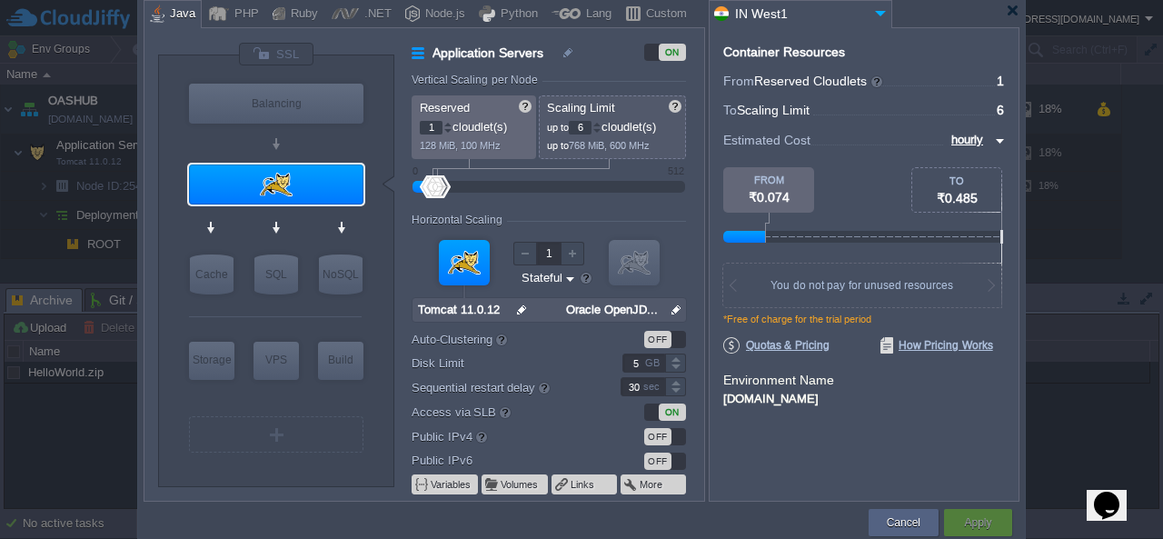
click at [173, 10] on div "Java" at bounding box center [179, 14] width 31 height 27
click at [903, 519] on button "Cancel" at bounding box center [903, 522] width 34 height 18
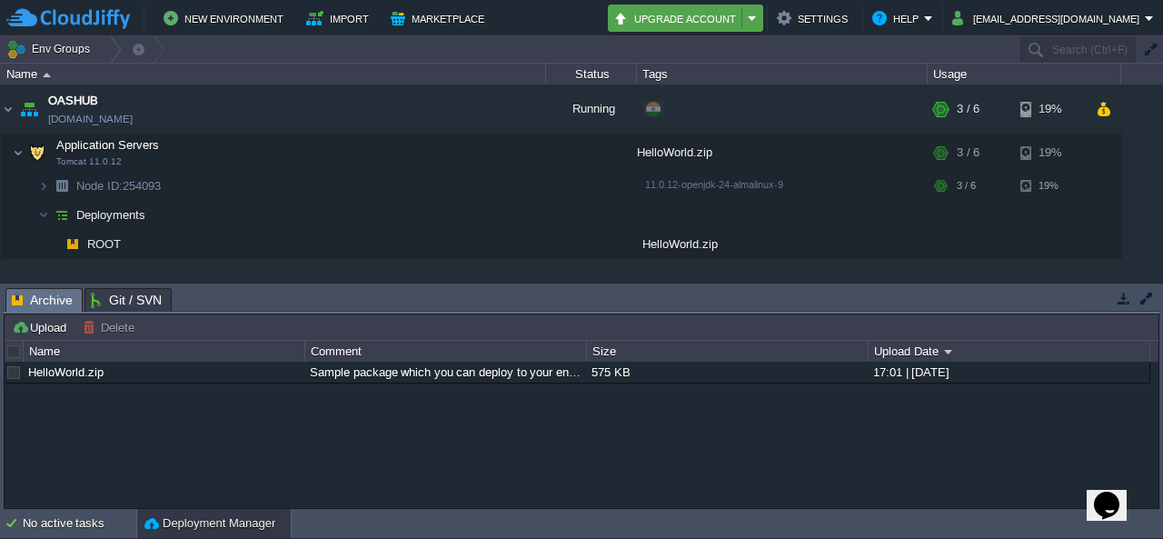
click at [742, 16] on button "Upgrade Account" at bounding box center [677, 18] width 129 height 22
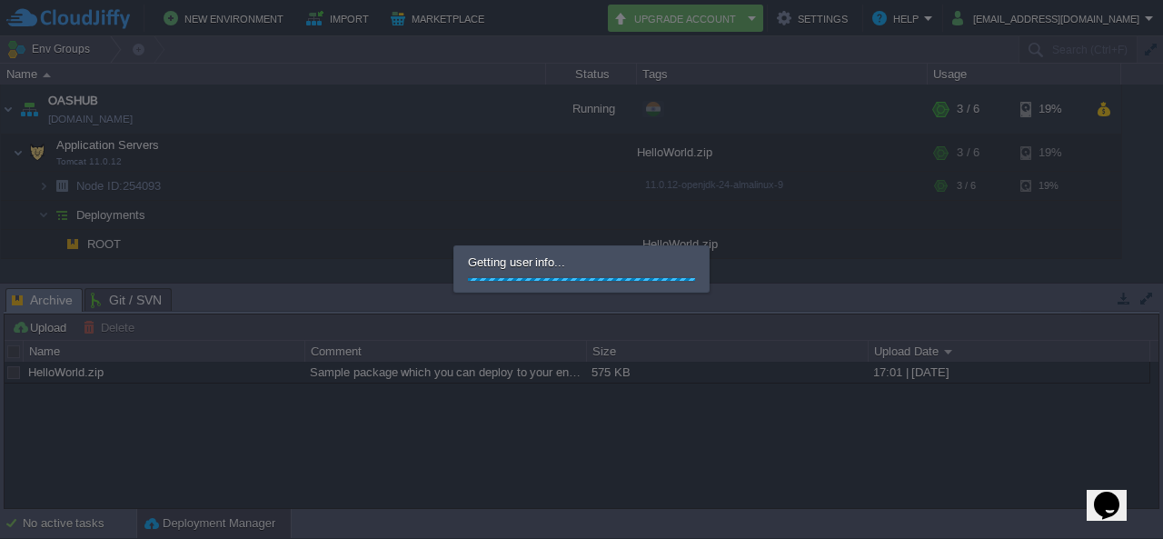
click at [787, 16] on div at bounding box center [581, 269] width 1163 height 539
